Goal: Use online tool/utility: Use online tool/utility

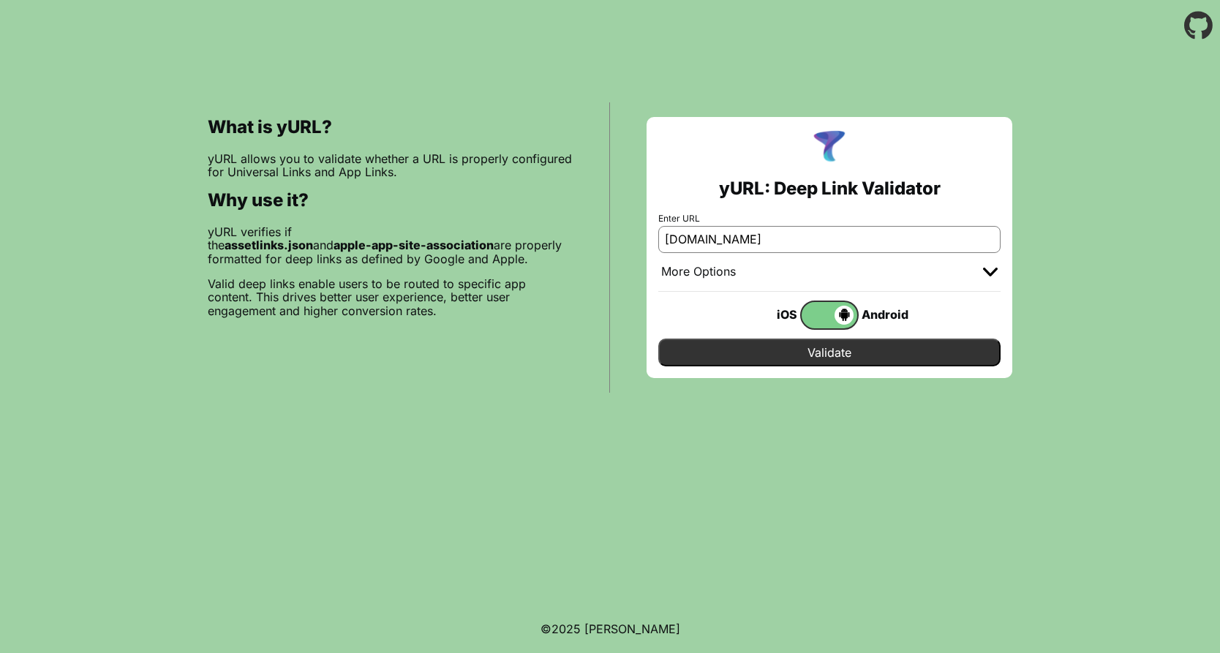
click at [836, 350] on input "Validate" at bounding box center [829, 353] width 342 height 28
